Goal: Transaction & Acquisition: Purchase product/service

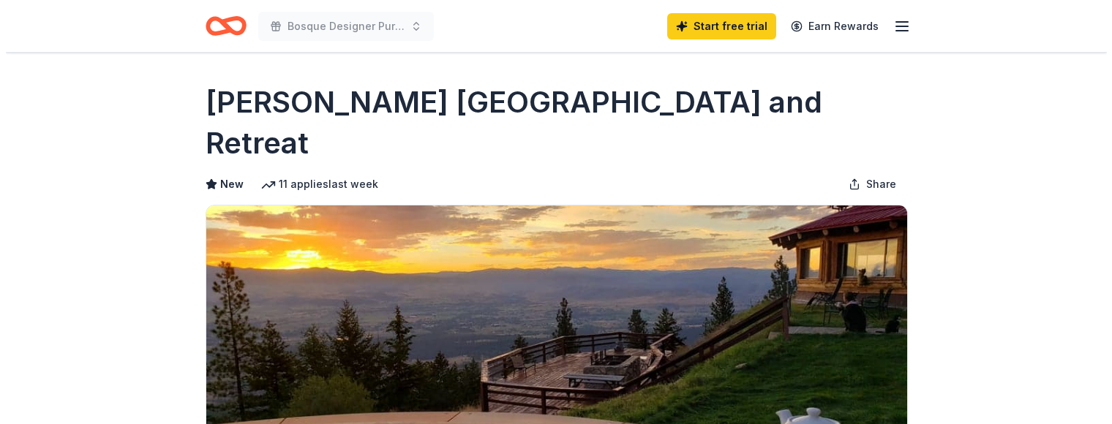
scroll to position [366, 0]
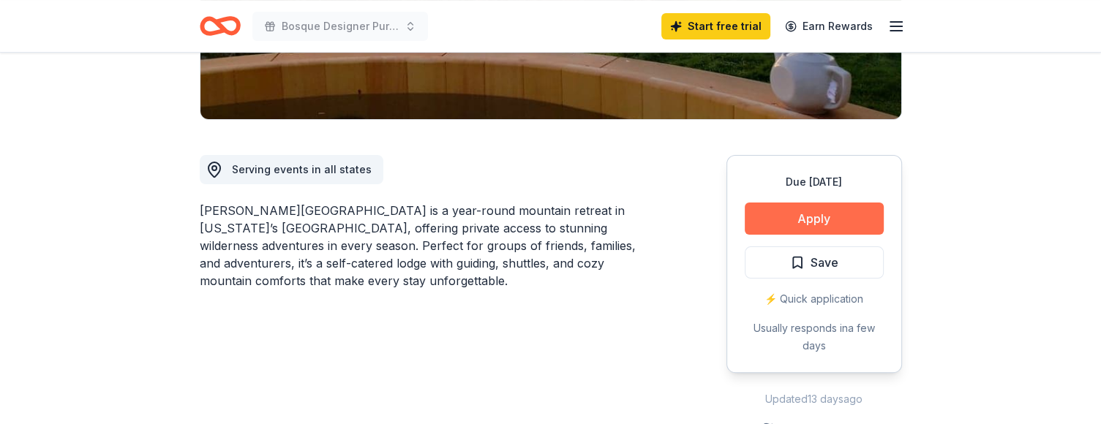
click at [803, 203] on button "Apply" at bounding box center [814, 219] width 139 height 32
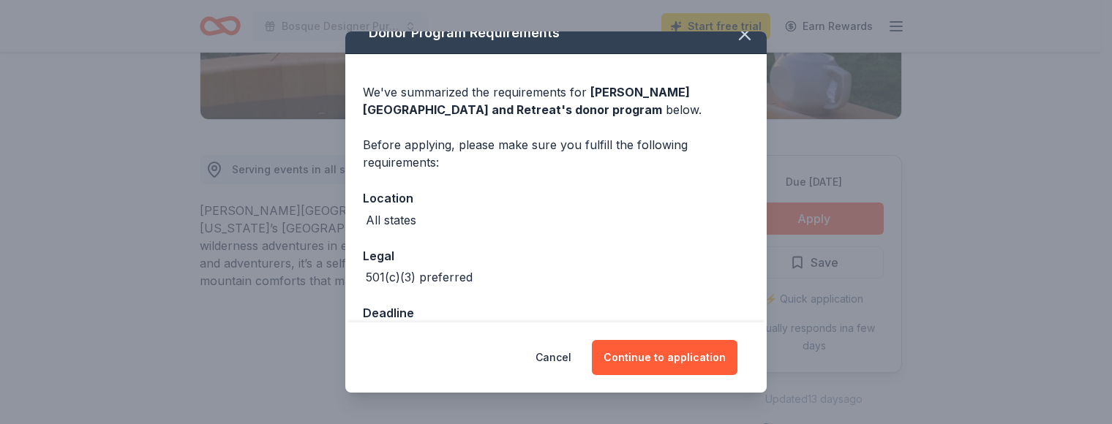
scroll to position [0, 0]
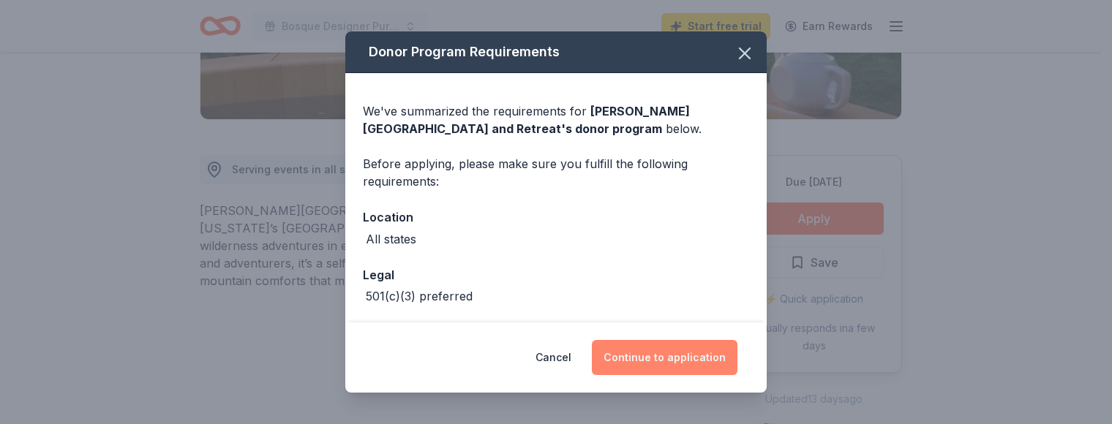
click at [676, 356] on button "Continue to application" at bounding box center [665, 357] width 146 height 35
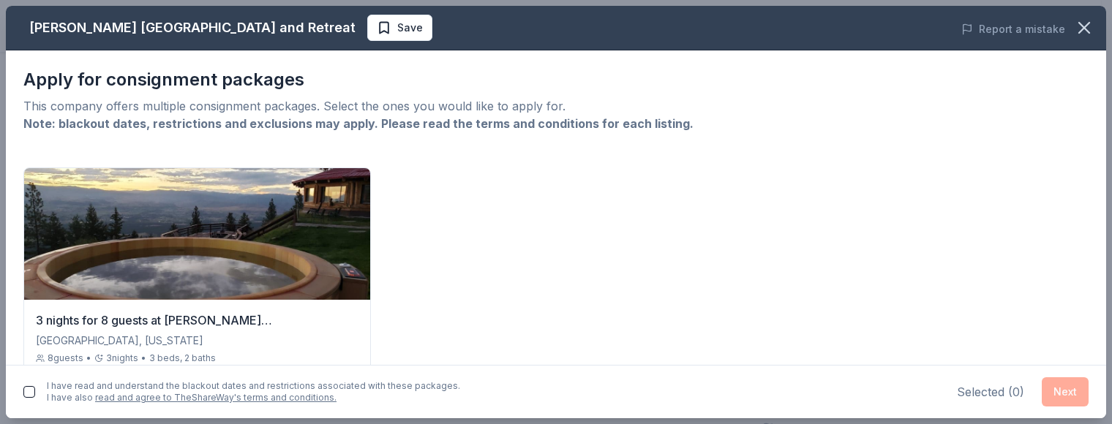
click at [29, 393] on button "button" at bounding box center [29, 392] width 12 height 12
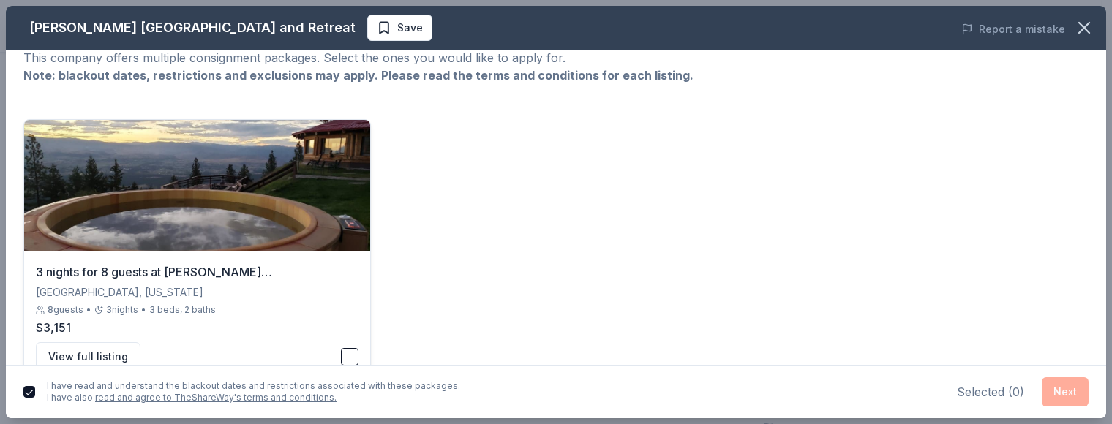
scroll to position [73, 0]
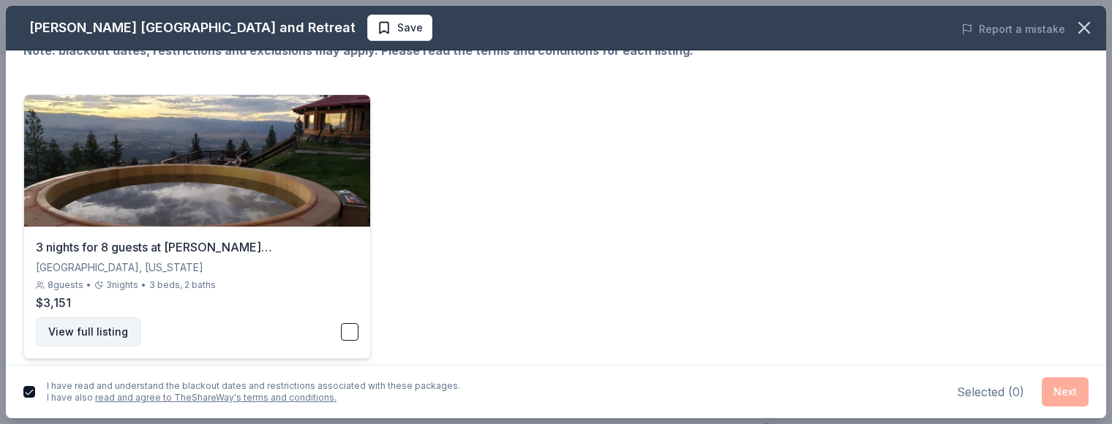
click at [100, 331] on button "View full listing" at bounding box center [88, 332] width 105 height 29
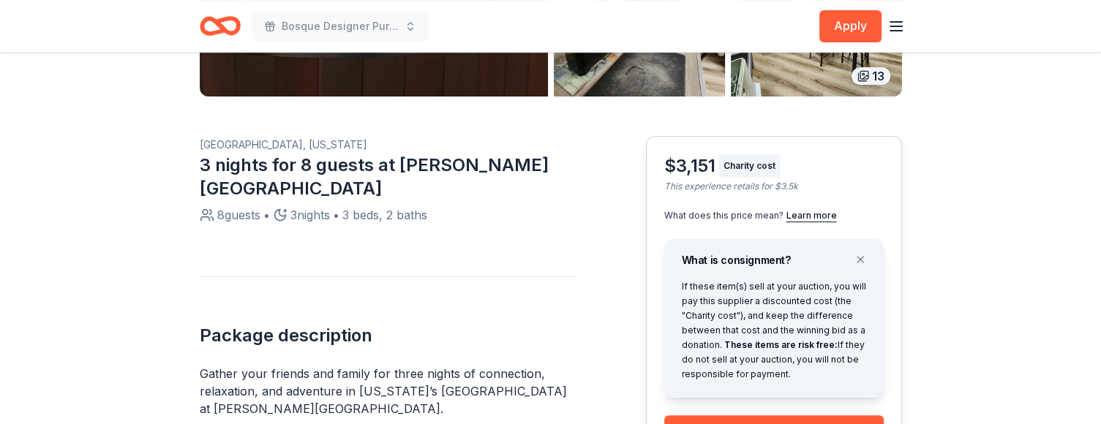
scroll to position [439, 0]
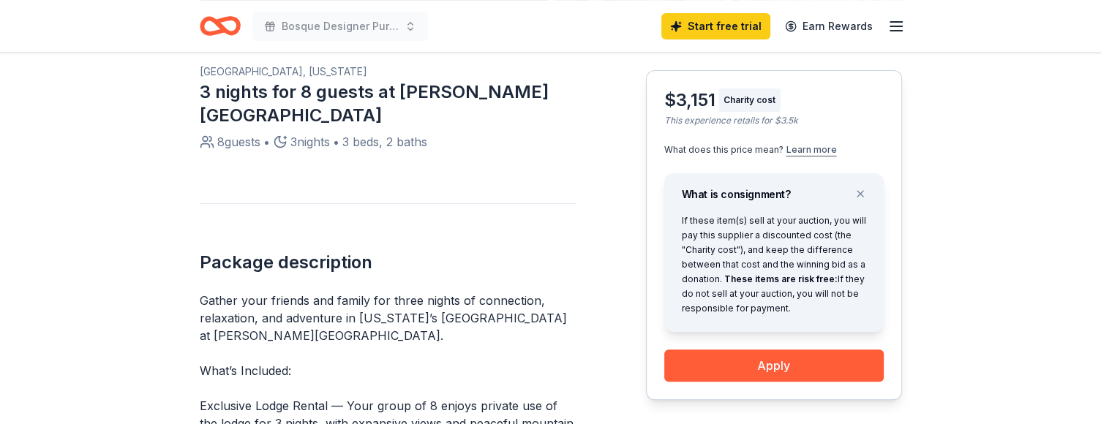
click at [811, 149] on button "Learn more" at bounding box center [812, 150] width 50 height 12
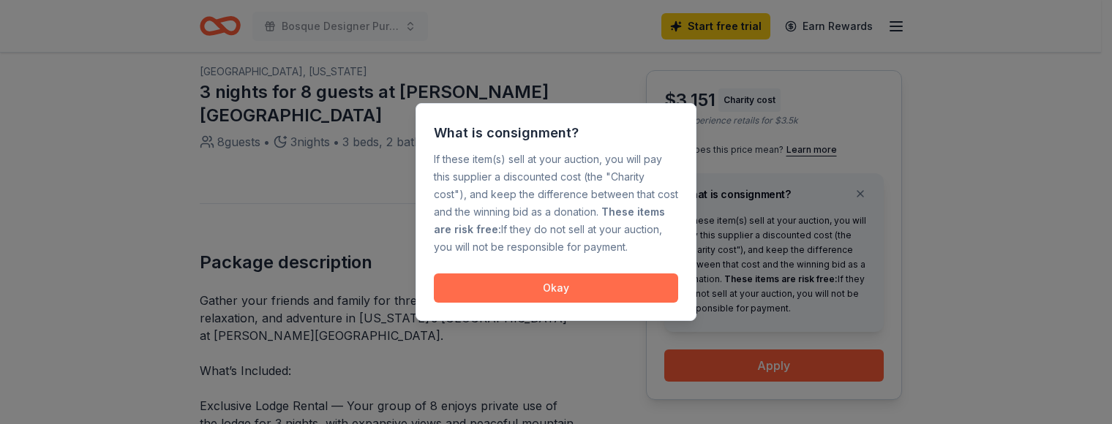
click at [574, 280] on button "Okay" at bounding box center [556, 288] width 244 height 29
